Goal: Information Seeking & Learning: Learn about a topic

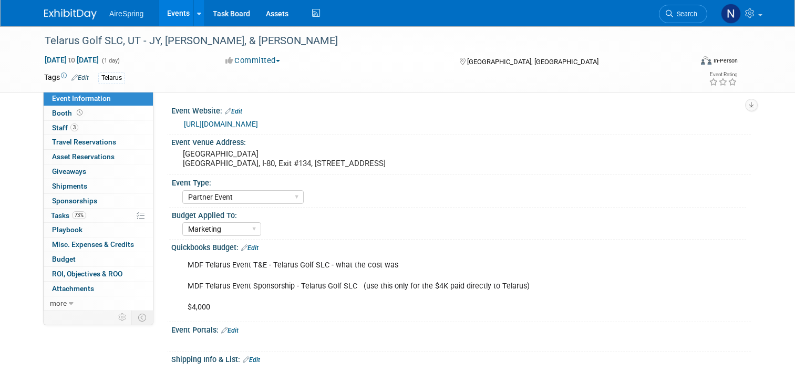
select select "Partner Event"
select select "Marketing"
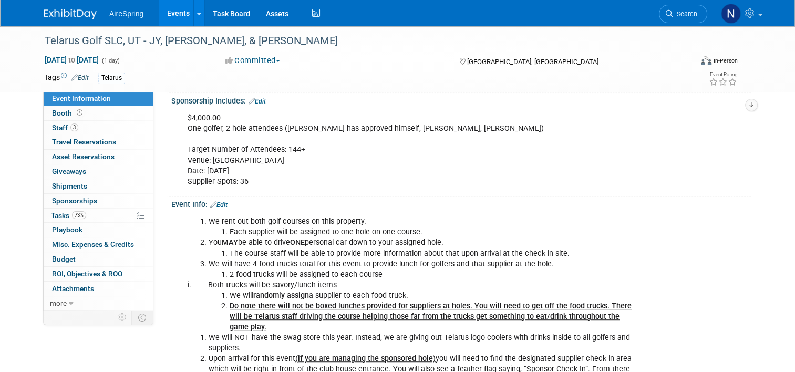
click at [175, 11] on link "Events" at bounding box center [178, 13] width 38 height 26
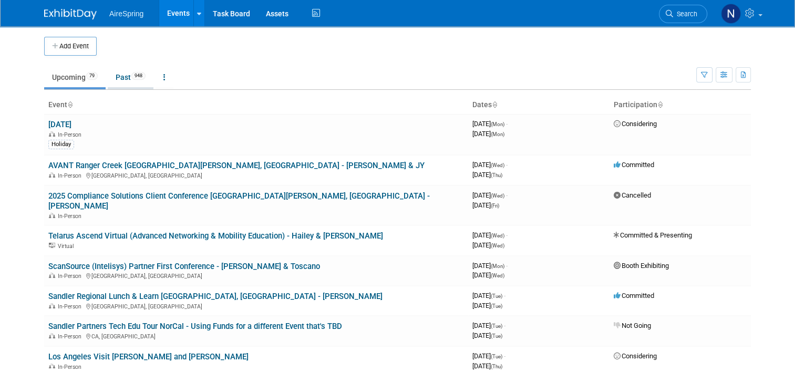
click at [124, 78] on link "Past 948" at bounding box center [131, 77] width 46 height 20
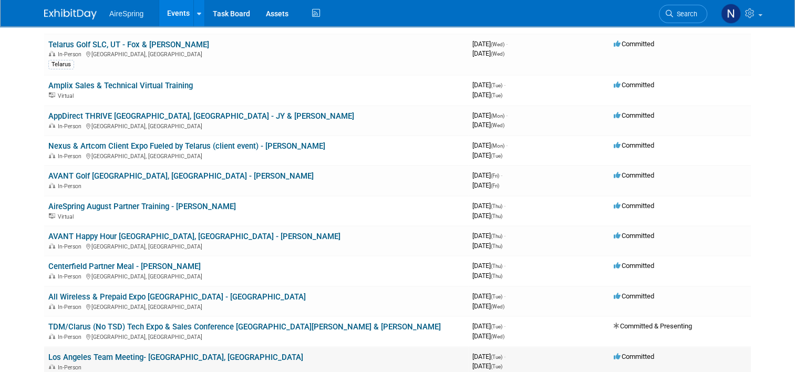
scroll to position [263, 0]
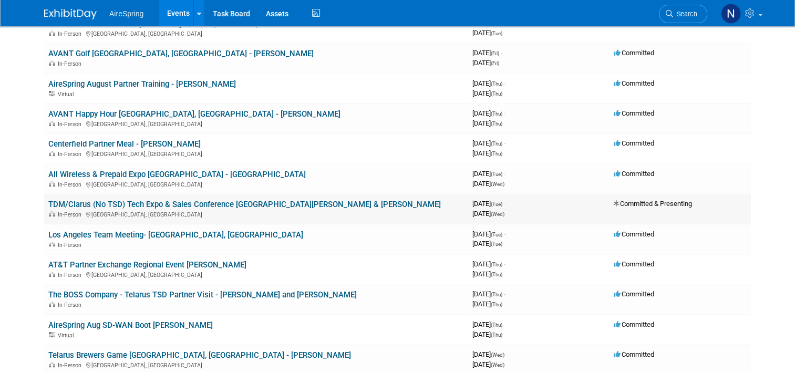
click at [120, 202] on link "TDM/Clarus (No TSD) Tech Expo & Sales Conference [GEOGRAPHIC_DATA][PERSON_NAME]…" at bounding box center [244, 204] width 392 height 9
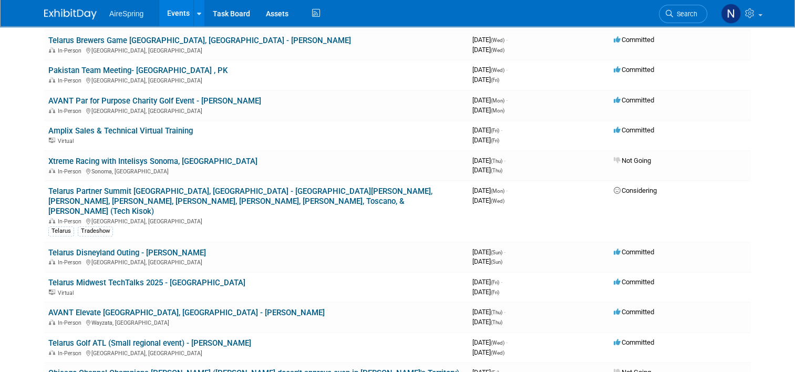
scroll to position [578, 0]
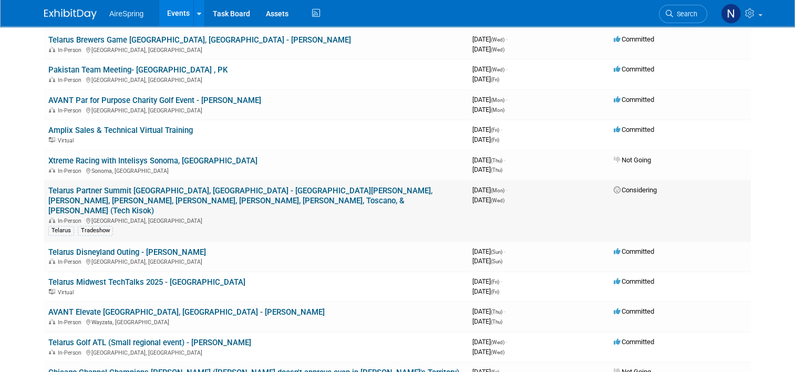
click at [141, 187] on link "Telarus Partner Summit [GEOGRAPHIC_DATA], [GEOGRAPHIC_DATA] - [GEOGRAPHIC_DATA]…" at bounding box center [240, 200] width 384 height 29
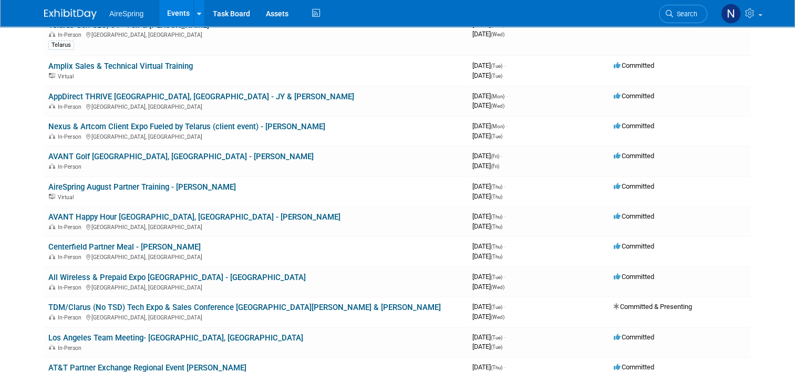
scroll to position [0, 0]
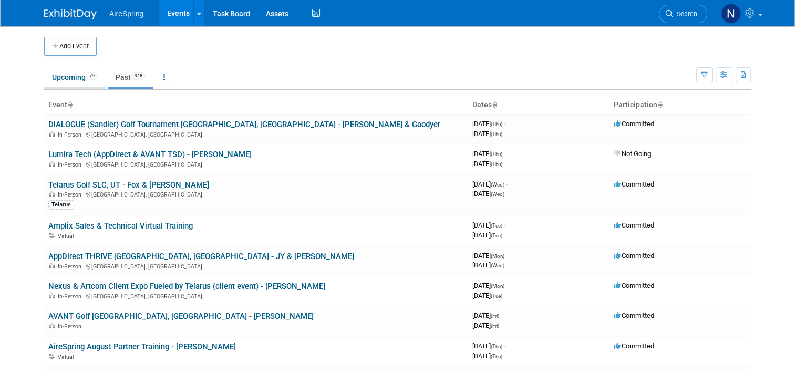
click at [48, 72] on link "Upcoming 79" at bounding box center [74, 77] width 61 height 20
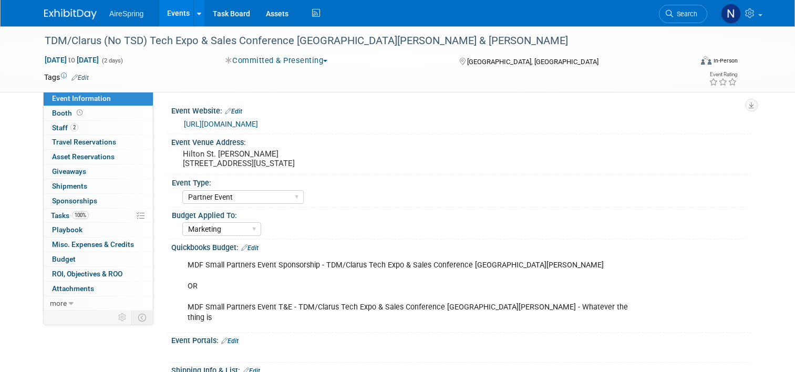
select select "Partner Event"
select select "Marketing"
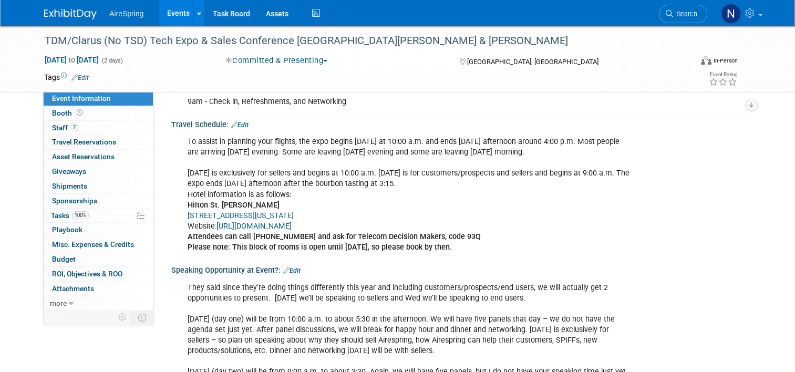
scroll to position [788, 0]
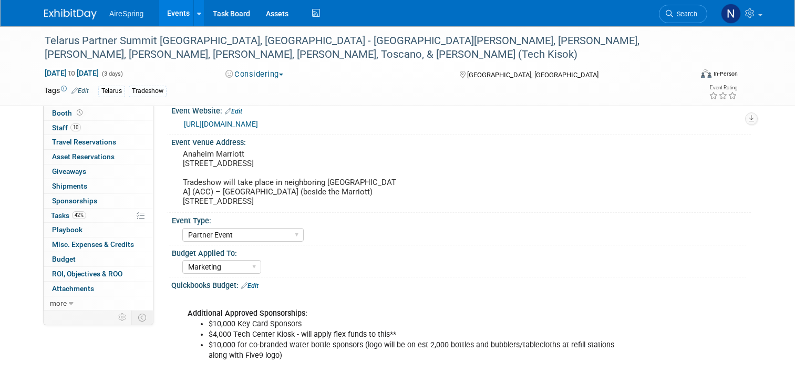
select select "Partner Event"
select select "Marketing"
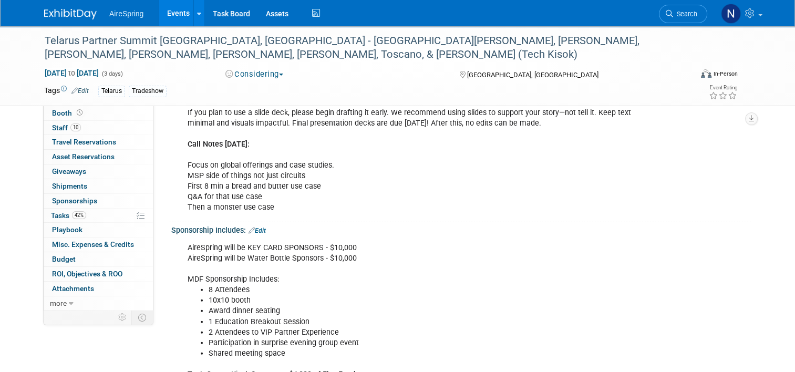
scroll to position [2994, 0]
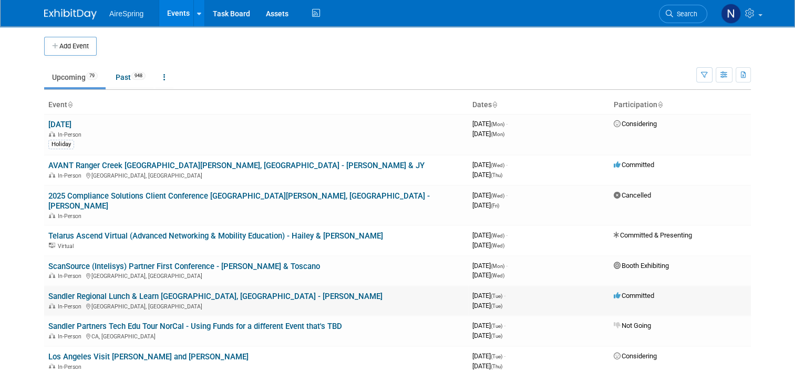
click at [87, 292] on link "Sandler Regional Lunch & Learn [GEOGRAPHIC_DATA], [GEOGRAPHIC_DATA] - [PERSON_N…" at bounding box center [215, 296] width 334 height 9
click at [679, 23] on li "Search" at bounding box center [683, 13] width 48 height 26
click at [682, 10] on span "Search" at bounding box center [685, 14] width 24 height 8
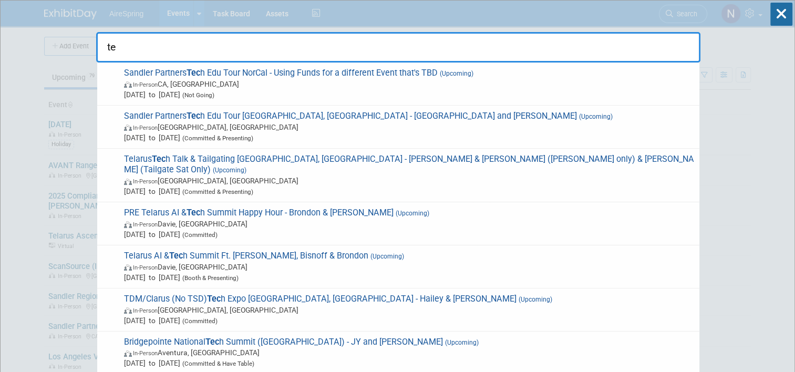
type input "t"
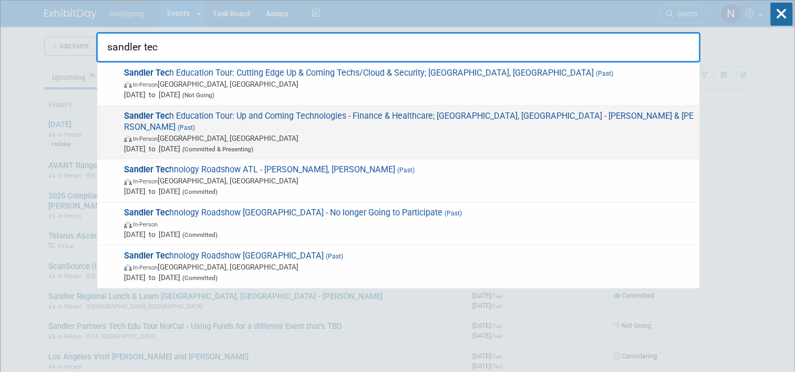
type input "sandler tec"
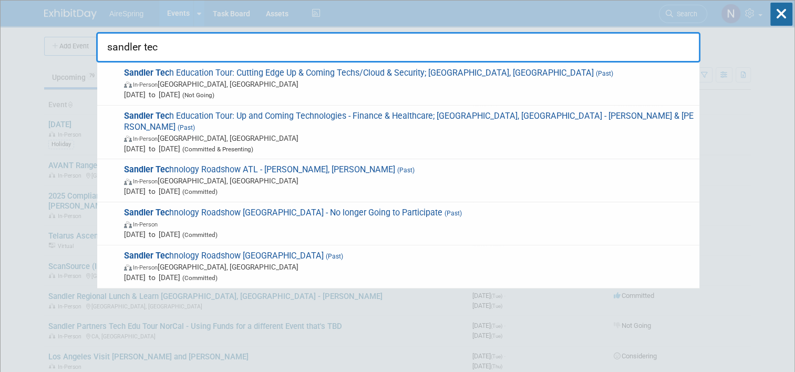
drag, startPoint x: 256, startPoint y: 124, endPoint x: 201, endPoint y: 116, distance: 55.8
click at [201, 116] on span "Sandler Tec h Education Tour: Up and Coming Technologies - Finance & Healthcare…" at bounding box center [407, 132] width 573 height 43
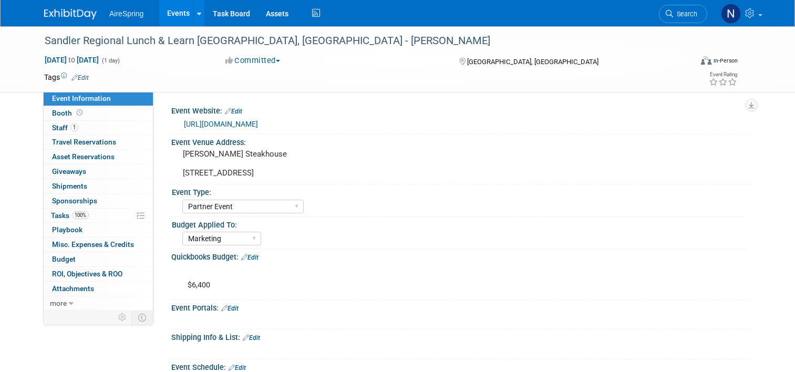
select select "Partner Event"
select select "Marketing"
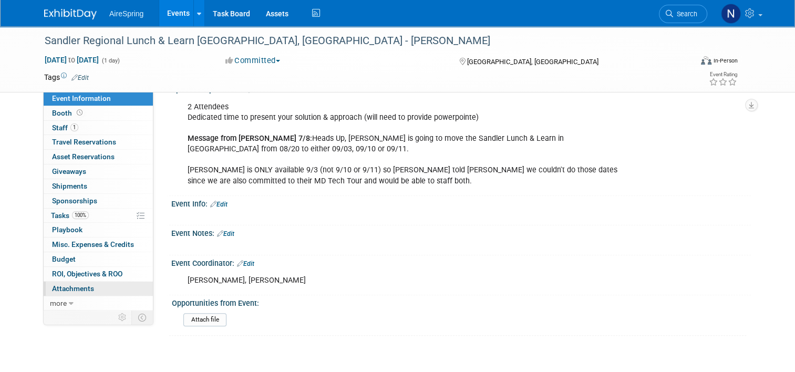
scroll to position [420, 0]
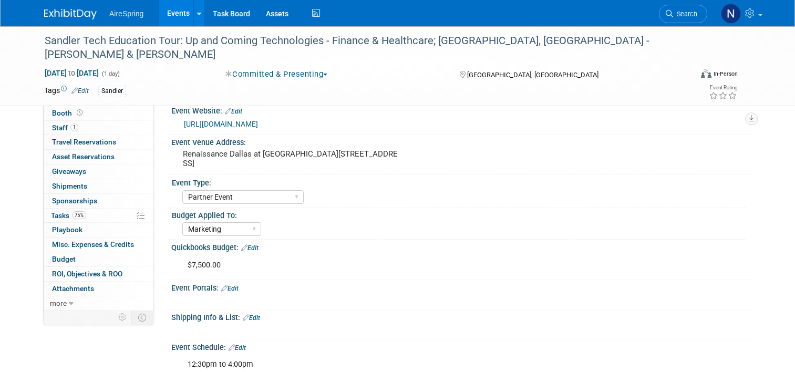
select select "Partner Event"
select select "Marketing"
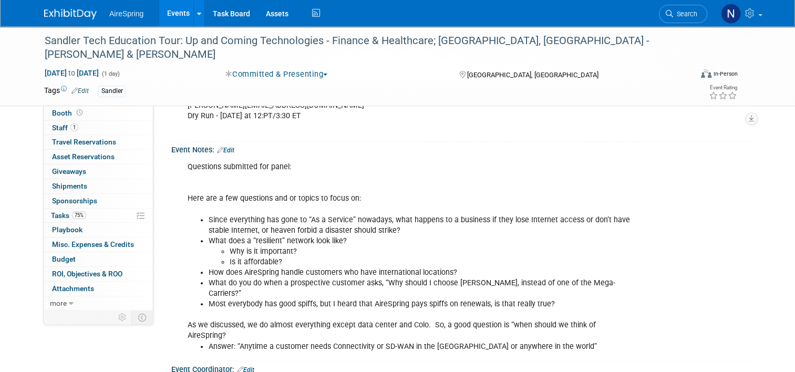
scroll to position [263, 0]
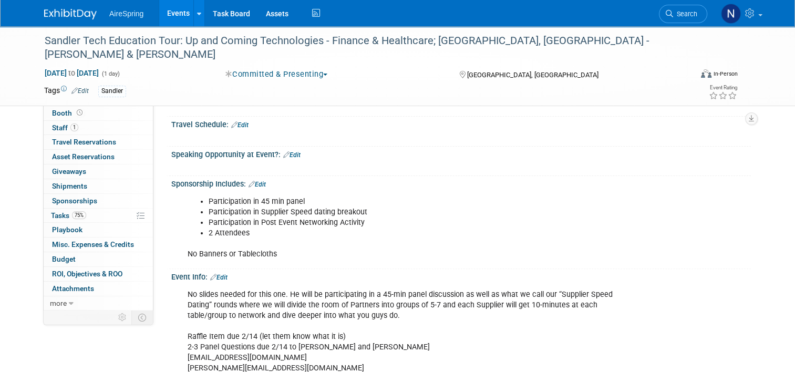
click at [168, 11] on link "Events" at bounding box center [178, 13] width 38 height 26
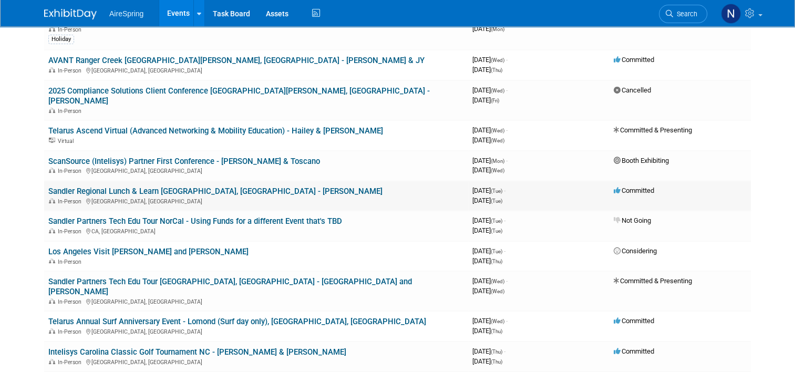
click at [162, 196] on div "In-Person [GEOGRAPHIC_DATA], [GEOGRAPHIC_DATA]" at bounding box center [255, 200] width 415 height 8
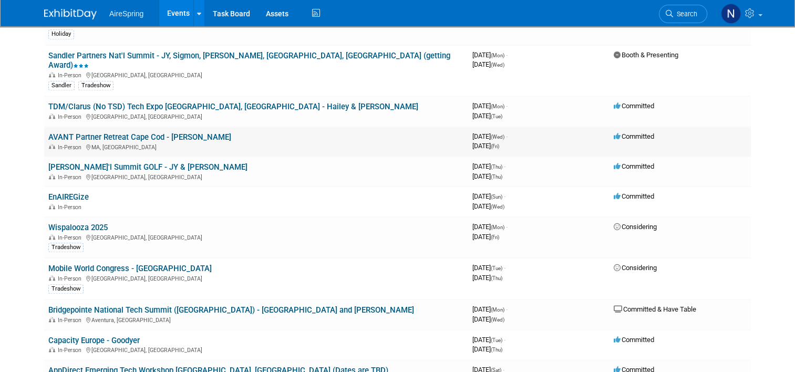
scroll to position [893, 0]
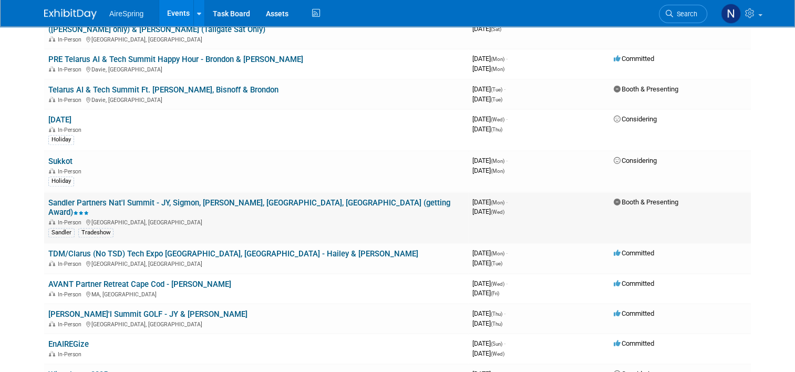
click at [154, 198] on link "Sandler Partners Nat'l Summit - JY, Sigmon, [PERSON_NAME], [GEOGRAPHIC_DATA], […" at bounding box center [249, 207] width 402 height 19
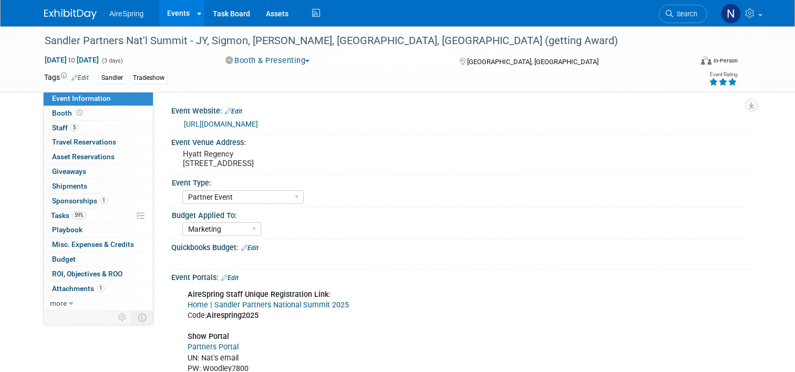
select select "Partner Event"
select select "Marketing"
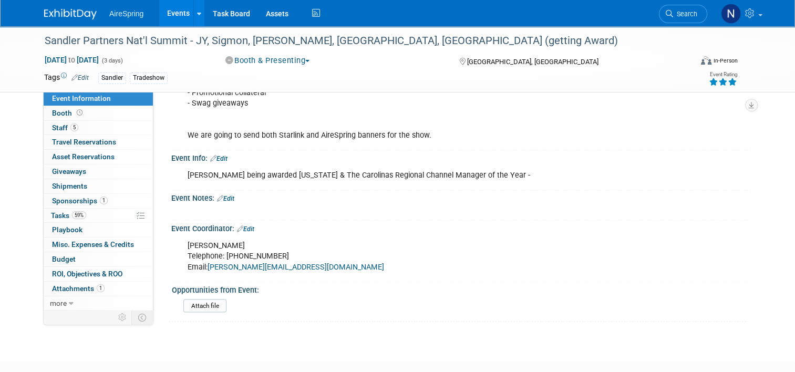
scroll to position [1821, 0]
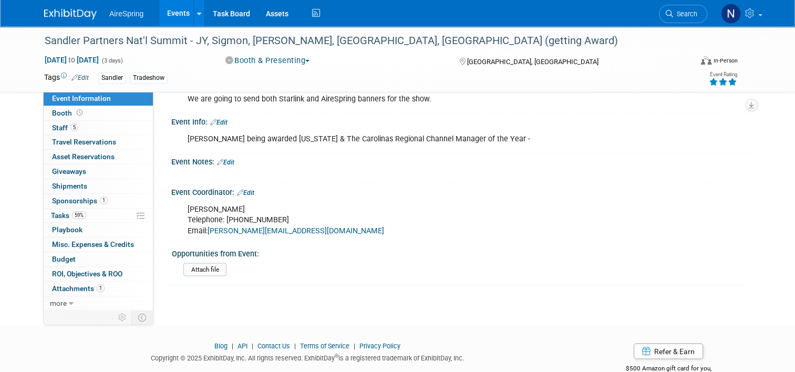
click at [172, 12] on link "Events" at bounding box center [178, 13] width 38 height 26
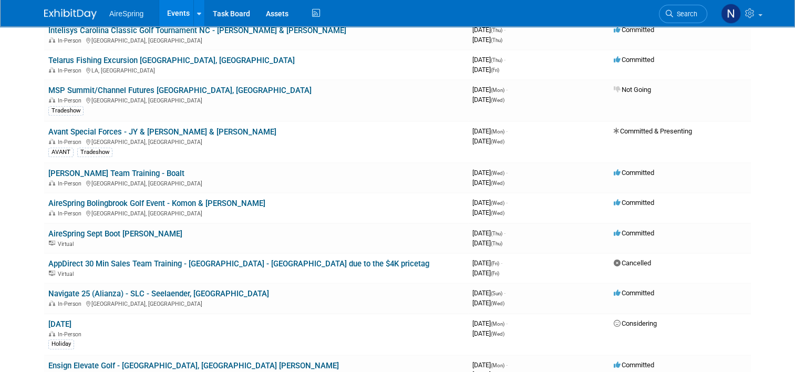
scroll to position [420, 0]
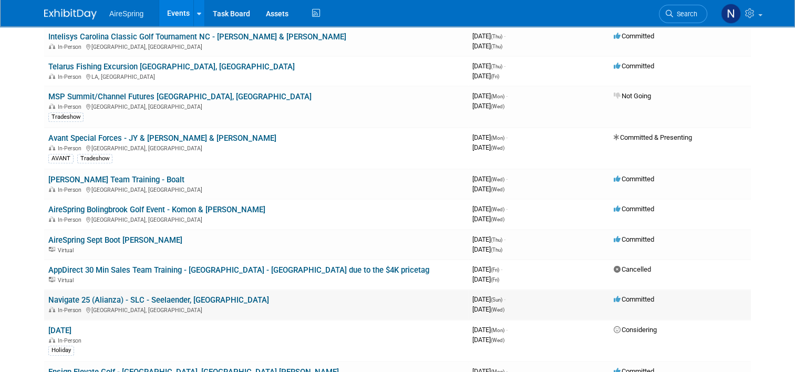
click at [129, 295] on link "Navigate 25 (Alianza) - SLC - Seelaender, [GEOGRAPHIC_DATA]" at bounding box center [158, 299] width 221 height 9
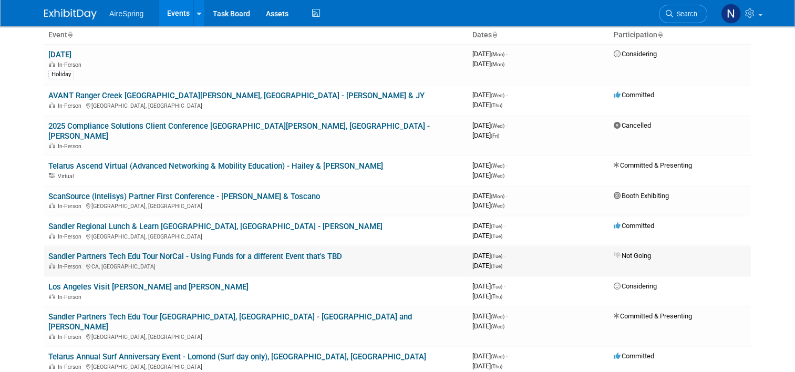
scroll to position [53, 0]
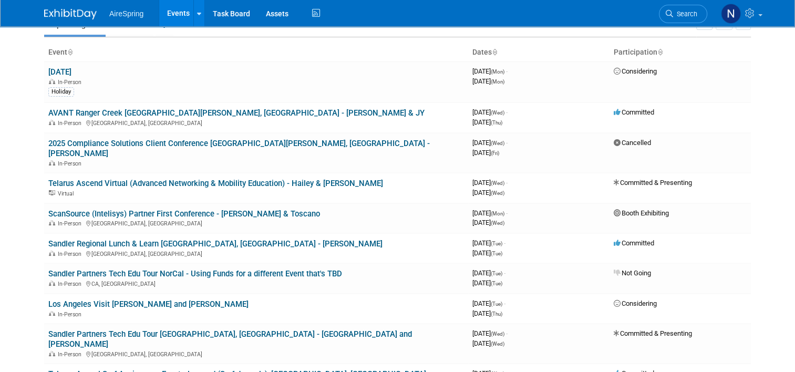
click at [149, 239] on link "Sandler Regional Lunch & Learn [GEOGRAPHIC_DATA], [GEOGRAPHIC_DATA] - [PERSON_N…" at bounding box center [215, 243] width 334 height 9
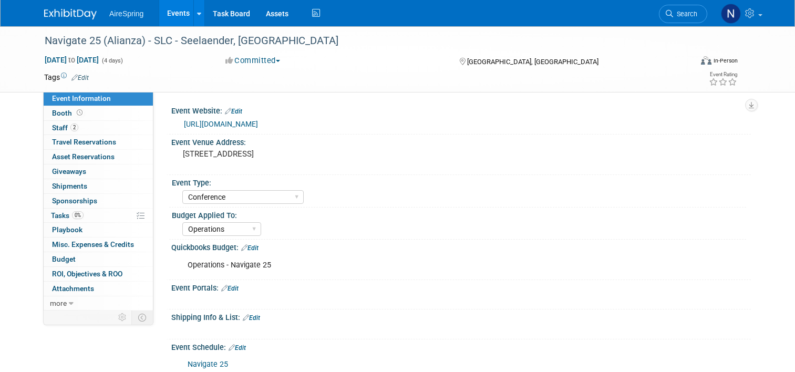
select select "Conference"
select select "Operations"
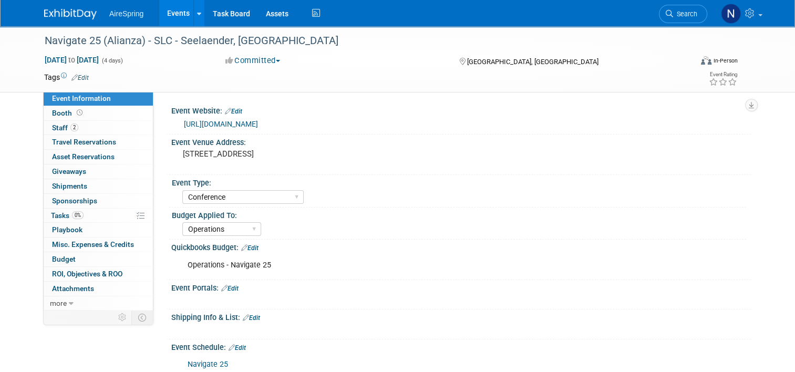
click at [258, 127] on link "http://navigate25.alianza.com" at bounding box center [221, 124] width 74 height 8
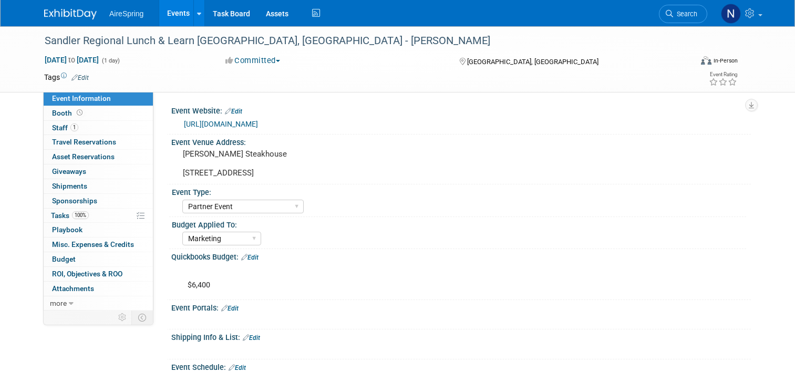
select select "Partner Event"
select select "Marketing"
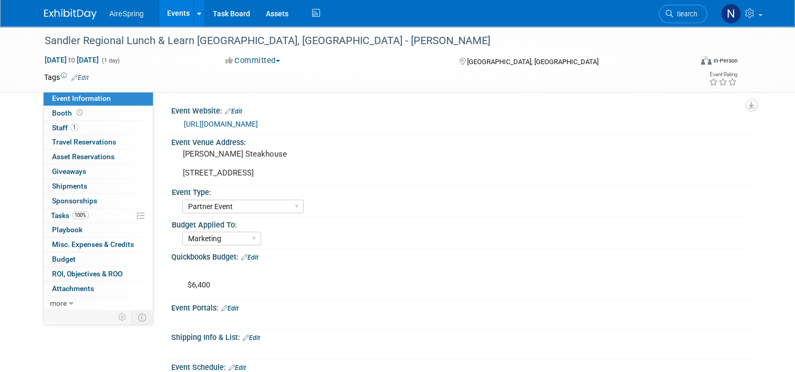
click at [256, 126] on link "[URL][DOMAIN_NAME]" at bounding box center [221, 124] width 74 height 8
click at [168, 11] on link "Events" at bounding box center [178, 13] width 38 height 26
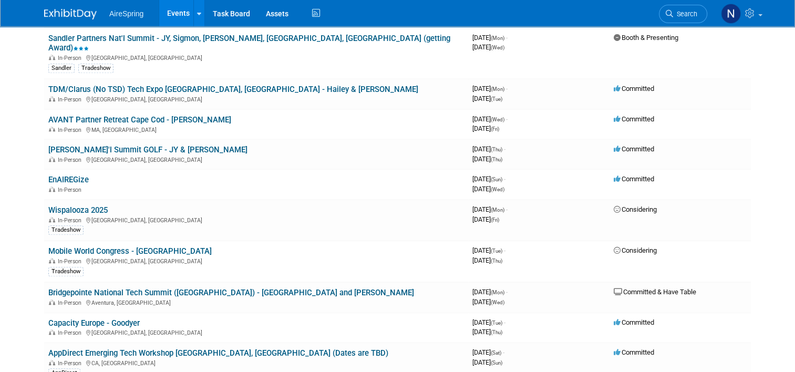
scroll to position [1103, 0]
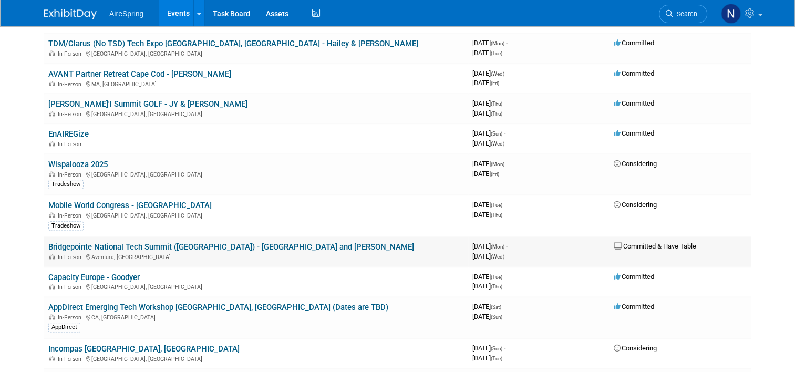
click at [132, 242] on link "Bridgepointe National Tech Summit ([GEOGRAPHIC_DATA]) - [GEOGRAPHIC_DATA] and […" at bounding box center [231, 246] width 366 height 9
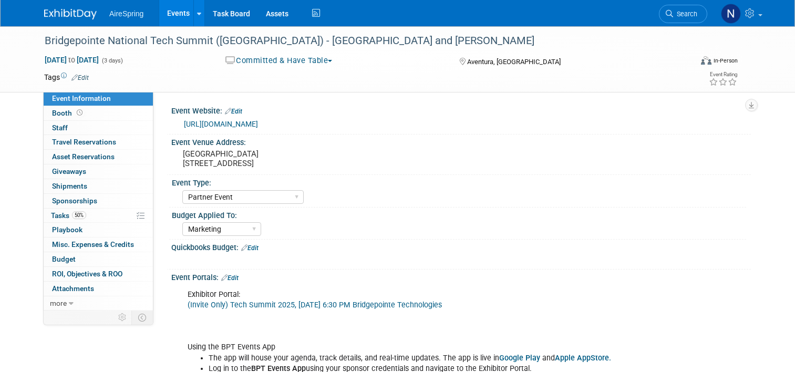
select select "Partner Event"
select select "Marketing"
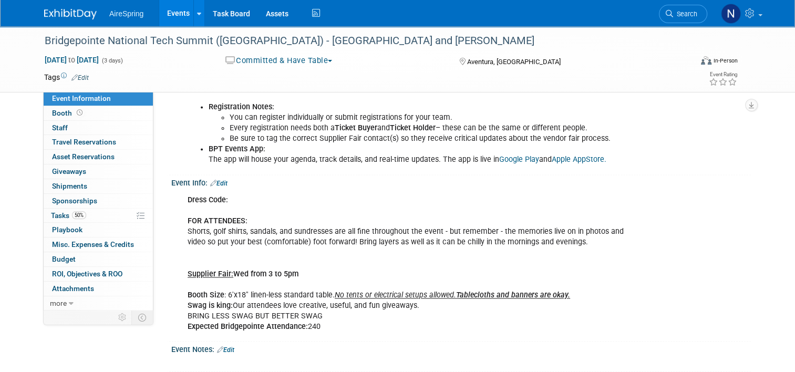
scroll to position [1471, 0]
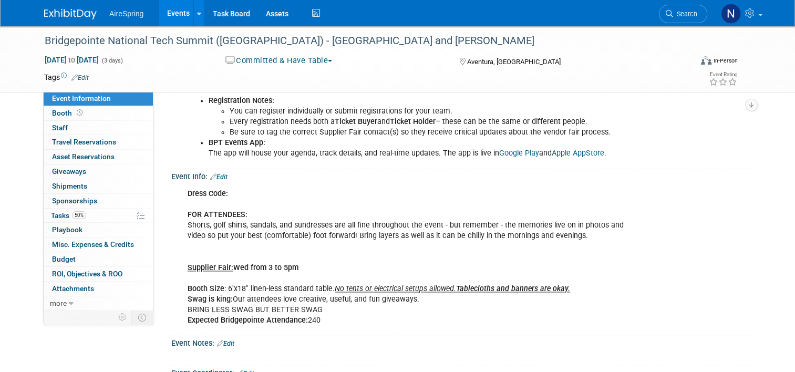
click at [163, 16] on link "Events" at bounding box center [178, 13] width 38 height 26
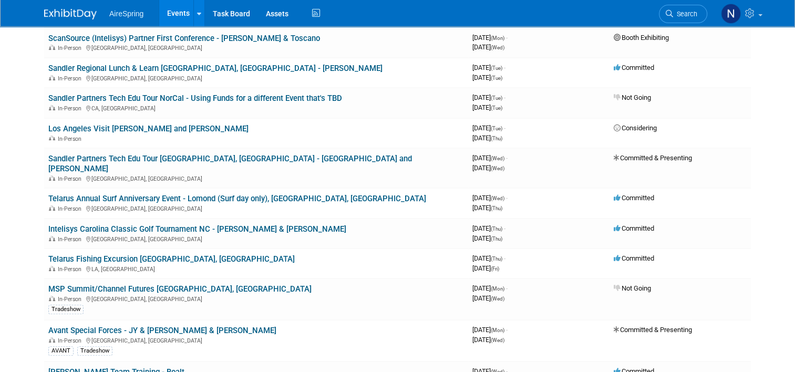
scroll to position [210, 0]
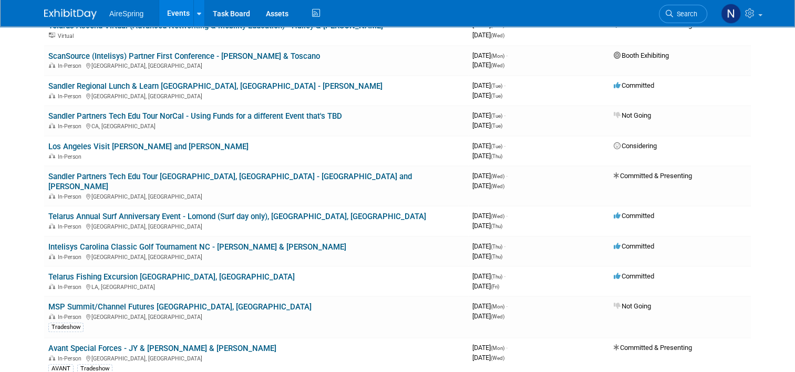
click at [113, 81] on link "Sandler Regional Lunch & Learn [GEOGRAPHIC_DATA], [GEOGRAPHIC_DATA] - [PERSON_N…" at bounding box center [215, 85] width 334 height 9
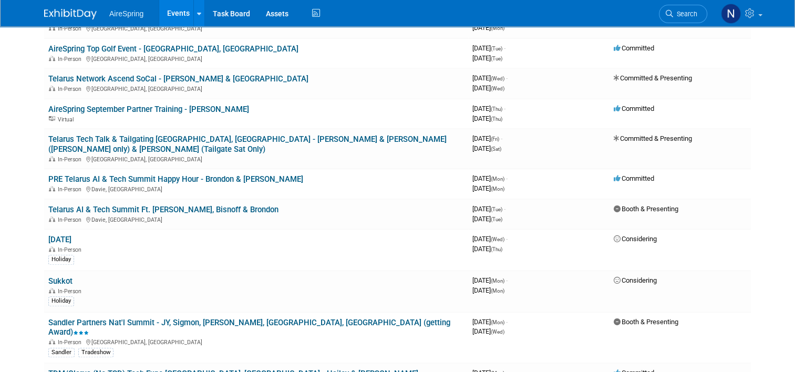
scroll to position [893, 0]
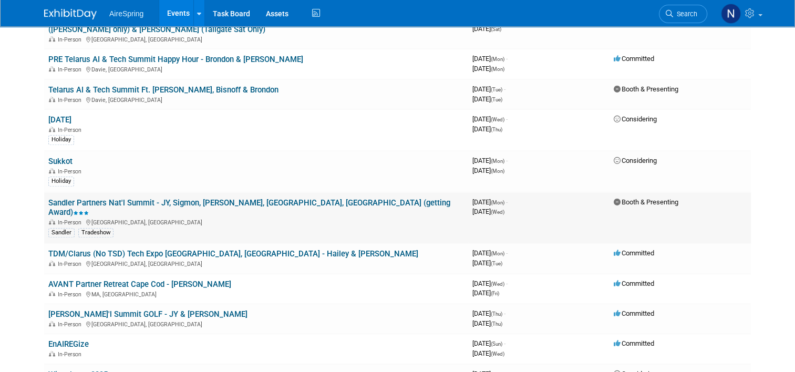
click at [130, 198] on link "Sandler Partners Nat'l Summit - JY, Sigmon, [PERSON_NAME], [GEOGRAPHIC_DATA], […" at bounding box center [249, 207] width 402 height 19
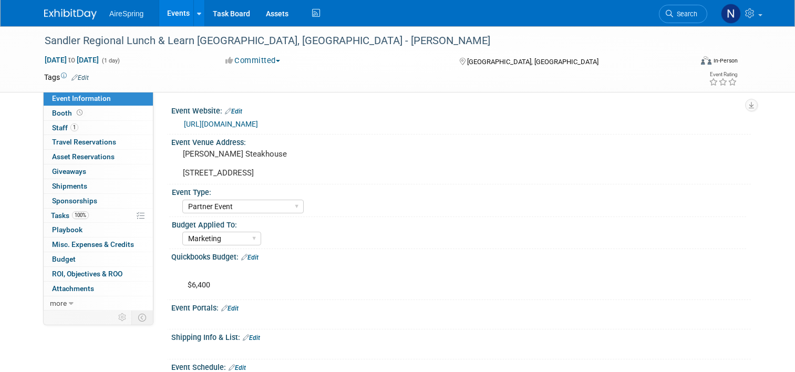
select select "Partner Event"
select select "Marketing"
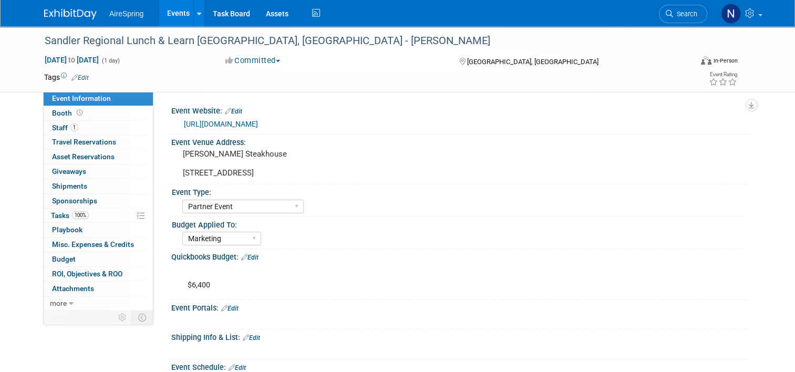
scroll to position [315, 0]
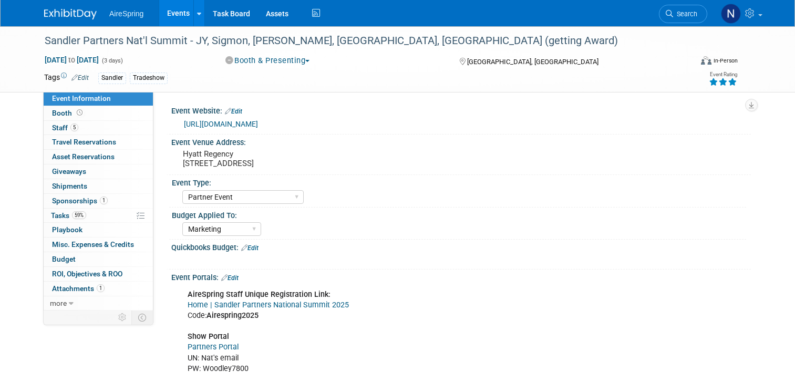
select select "Partner Event"
select select "Marketing"
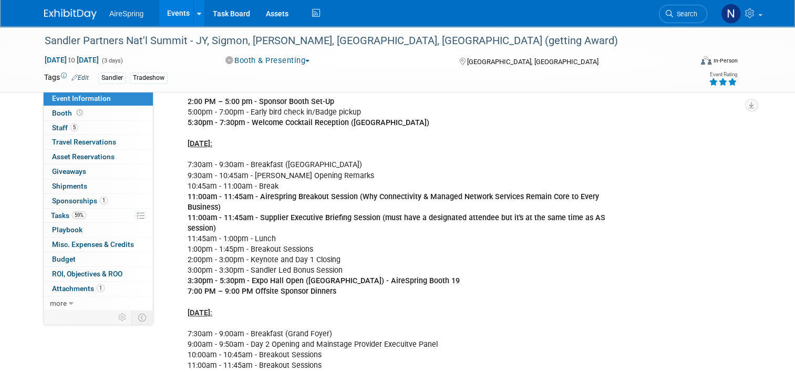
scroll to position [840, 0]
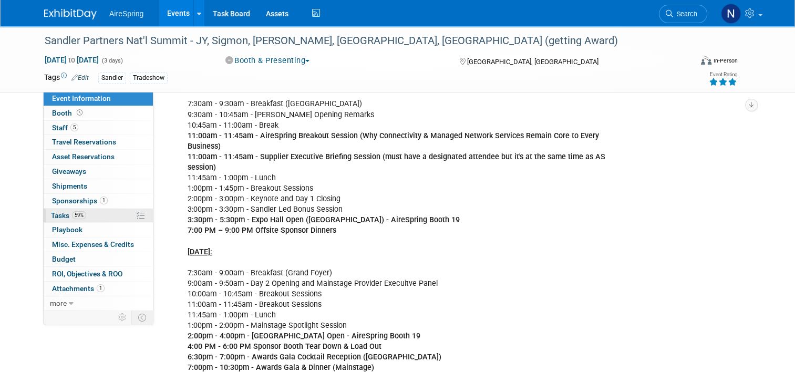
click at [88, 212] on link "59% Tasks 59%" at bounding box center [98, 216] width 109 height 14
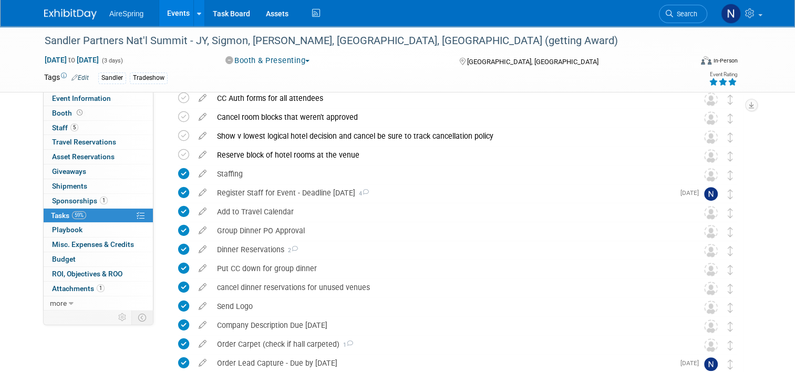
scroll to position [473, 0]
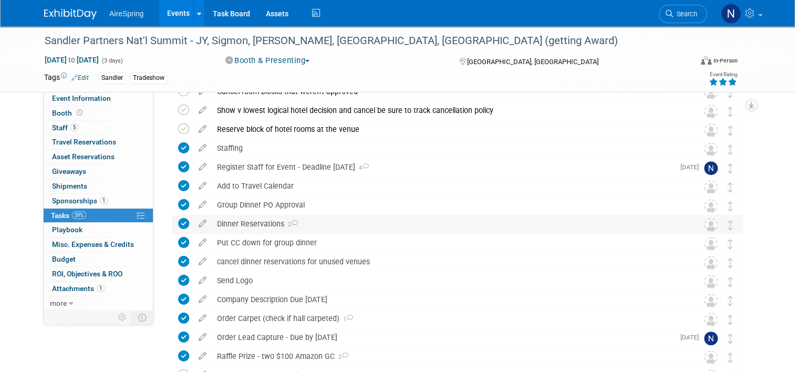
click at [254, 220] on div "Dinner Reservations 2" at bounding box center [447, 224] width 471 height 18
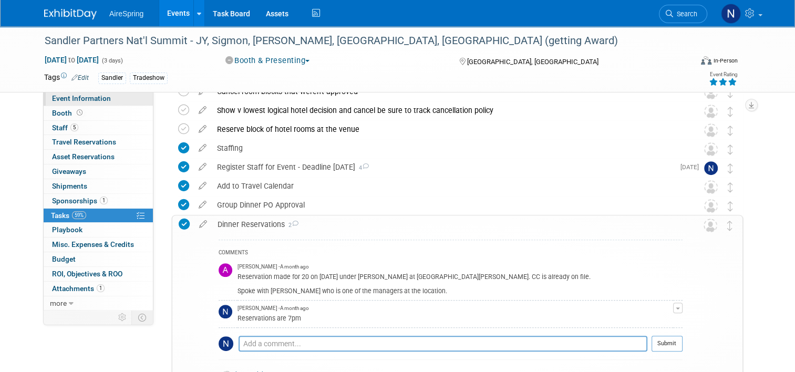
click at [76, 101] on span "Event Information" at bounding box center [81, 98] width 59 height 8
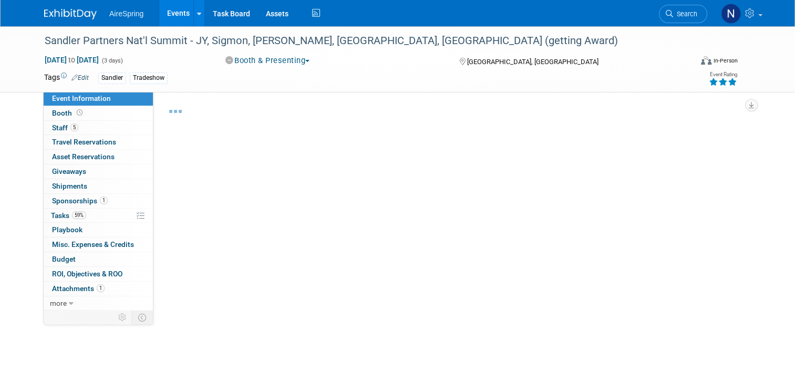
select select "Partner Event"
select select "Marketing"
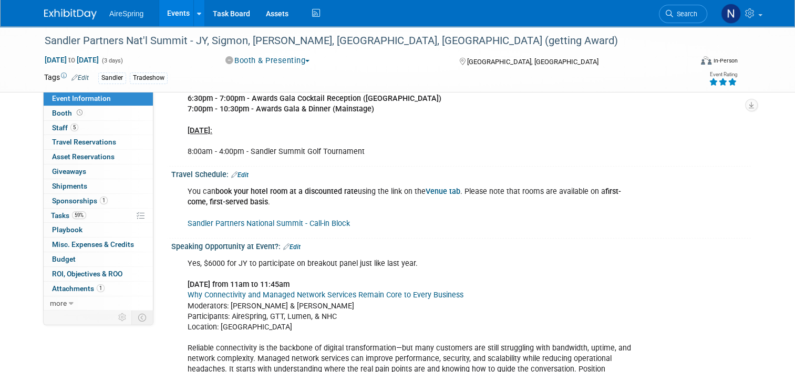
scroll to position [1156, 0]
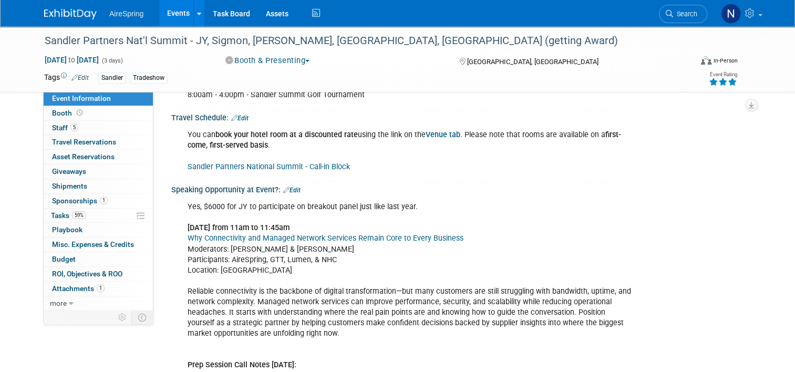
drag, startPoint x: 303, startPoint y: 248, endPoint x: 179, endPoint y: 212, distance: 129.2
click at [180, 212] on div "Yes, $6000 for JY to participate on breakout panel just like last year. [DATE] …" at bounding box center [409, 359] width 458 height 327
copy div "Why Connectivity and Managed Network Services Remain Core to Every Business Mod…"
